Goal: Obtain resource: Obtain resource

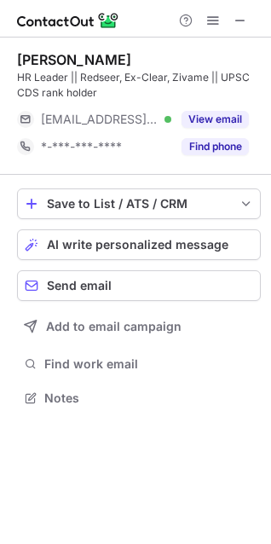
scroll to position [386, 271]
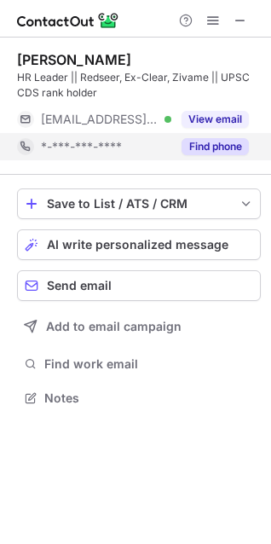
click at [220, 150] on button "Find phone" at bounding box center [215, 146] width 67 height 17
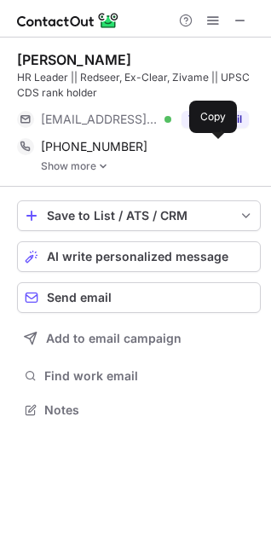
scroll to position [398, 271]
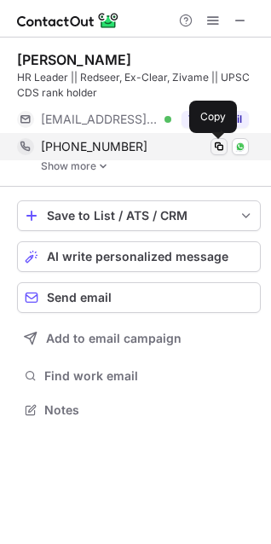
click at [221, 150] on span at bounding box center [219, 147] width 14 height 14
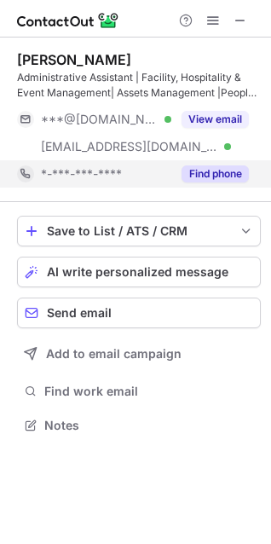
scroll to position [413, 271]
click at [207, 171] on button "Find phone" at bounding box center [215, 174] width 67 height 17
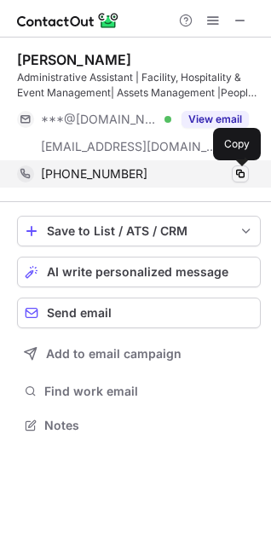
click at [240, 177] on span at bounding box center [241, 174] width 14 height 14
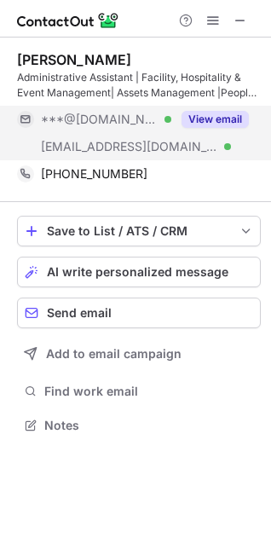
click at [206, 116] on button "View email" at bounding box center [215, 119] width 67 height 17
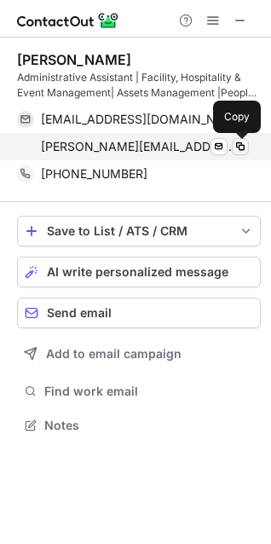
click at [238, 144] on span at bounding box center [241, 147] width 14 height 14
